Goal: Navigation & Orientation: Find specific page/section

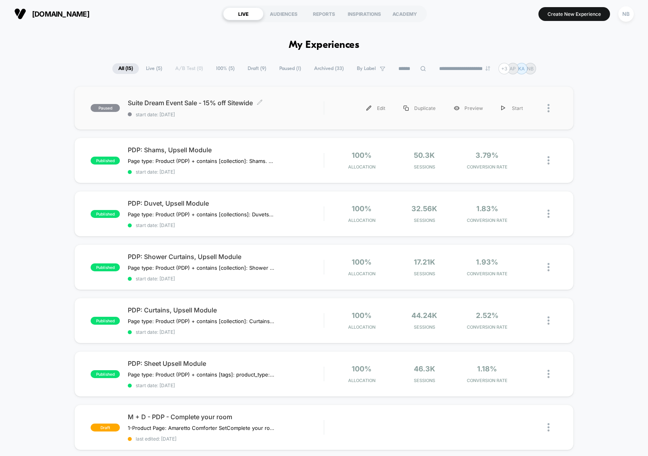
click at [218, 106] on span "Suite Dream Event Sale - 15% off Sitewide Click to edit experience details" at bounding box center [226, 103] width 196 height 8
